Goal: Information Seeking & Learning: Learn about a topic

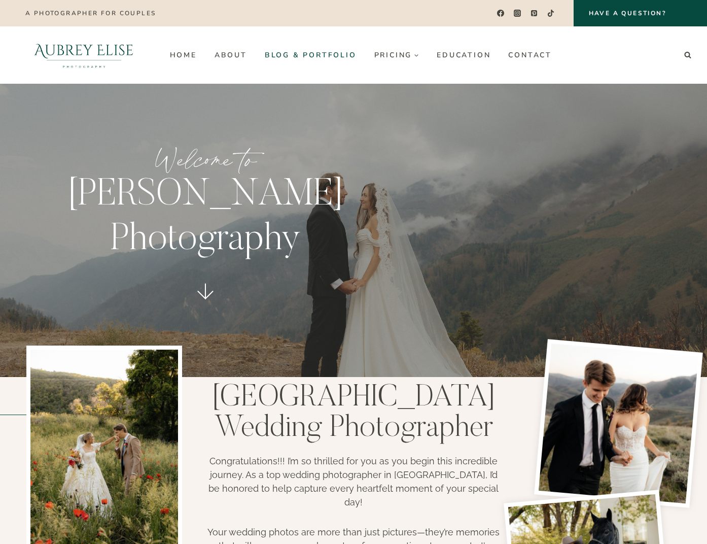
click at [310, 55] on span "Blog & Portfolio" at bounding box center [311, 55] width 92 height 10
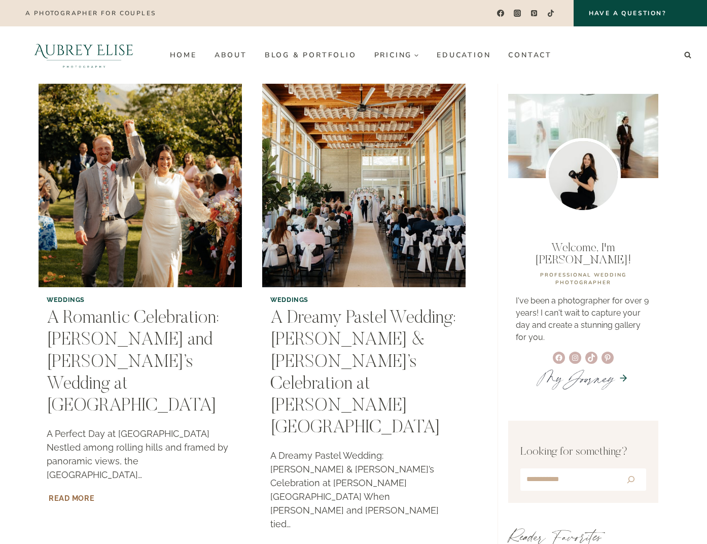
click at [72, 494] on span "Read More" at bounding box center [72, 498] width 46 height 9
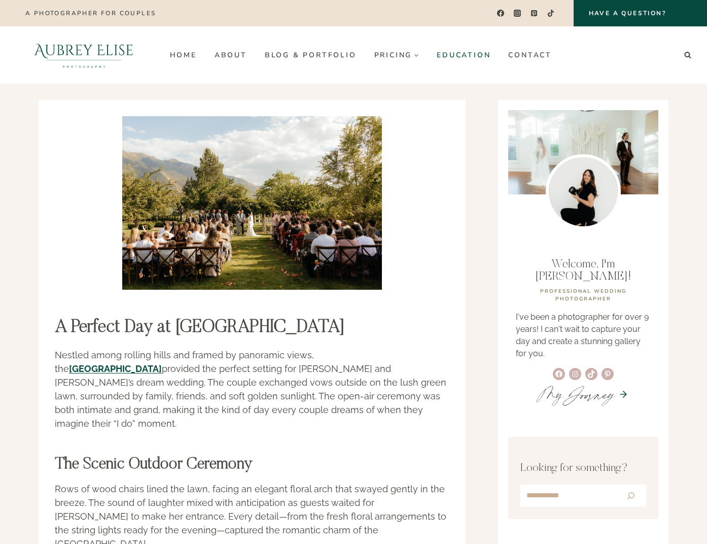
click at [464, 55] on span "Education" at bounding box center [464, 55] width 54 height 10
